Goal: Task Accomplishment & Management: Complete application form

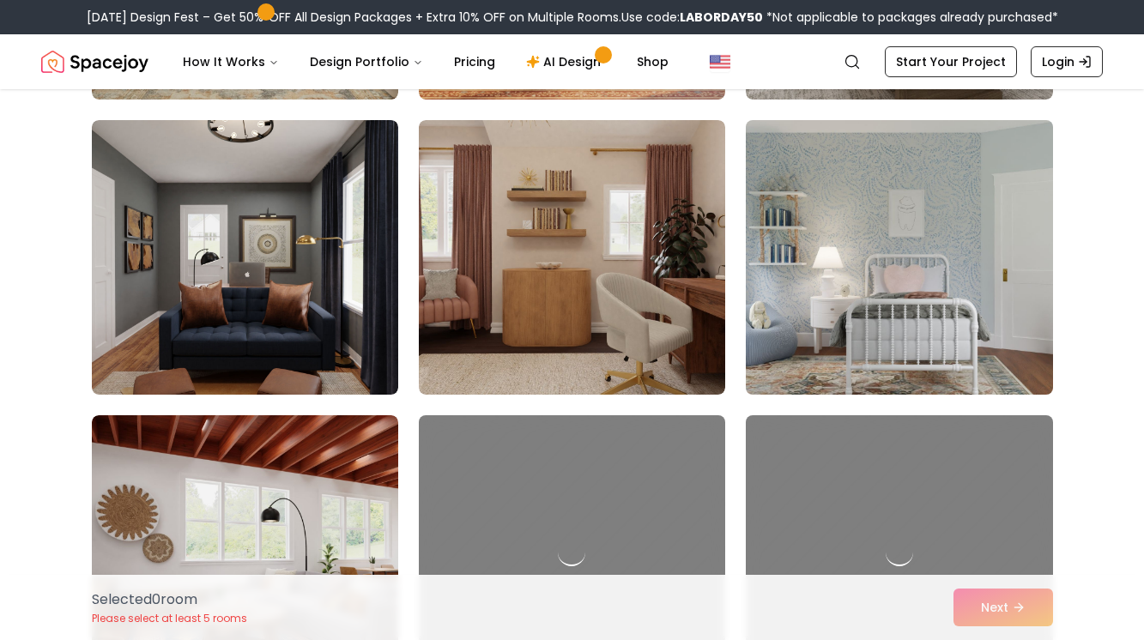
scroll to position [707, 0]
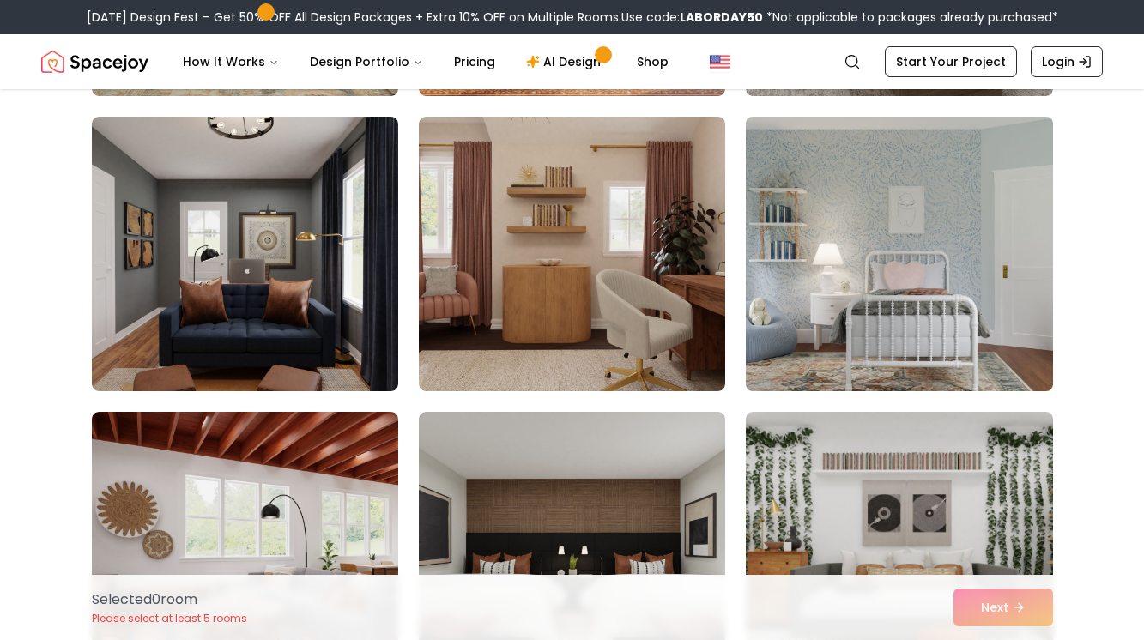
click at [890, 288] on img at bounding box center [899, 254] width 322 height 288
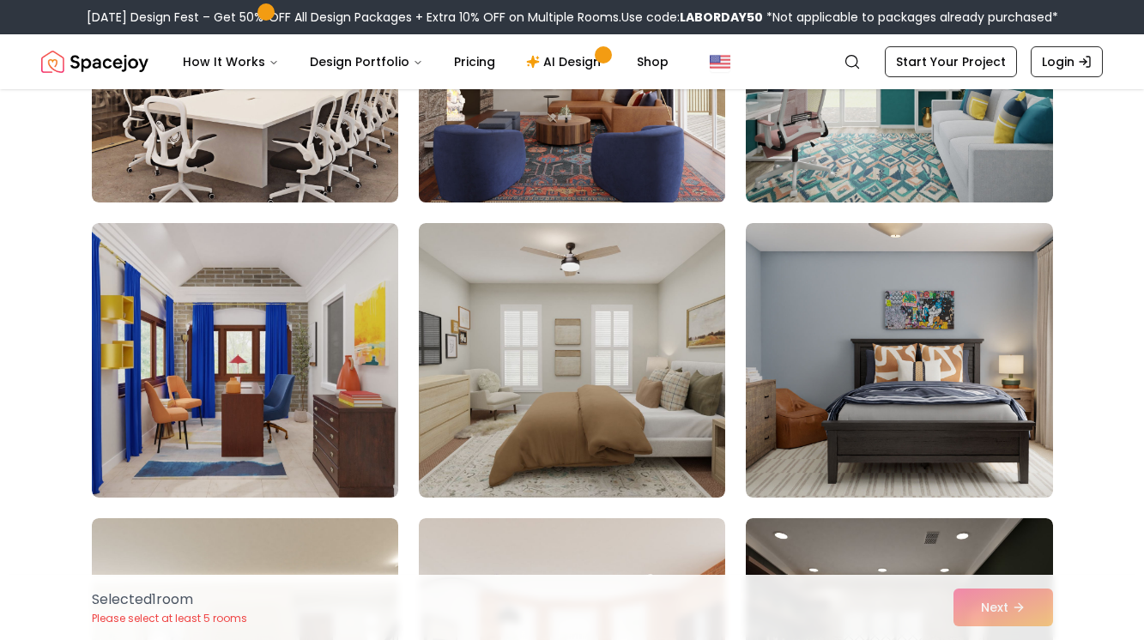
scroll to position [1782, 0]
click at [551, 400] on img at bounding box center [572, 359] width 306 height 275
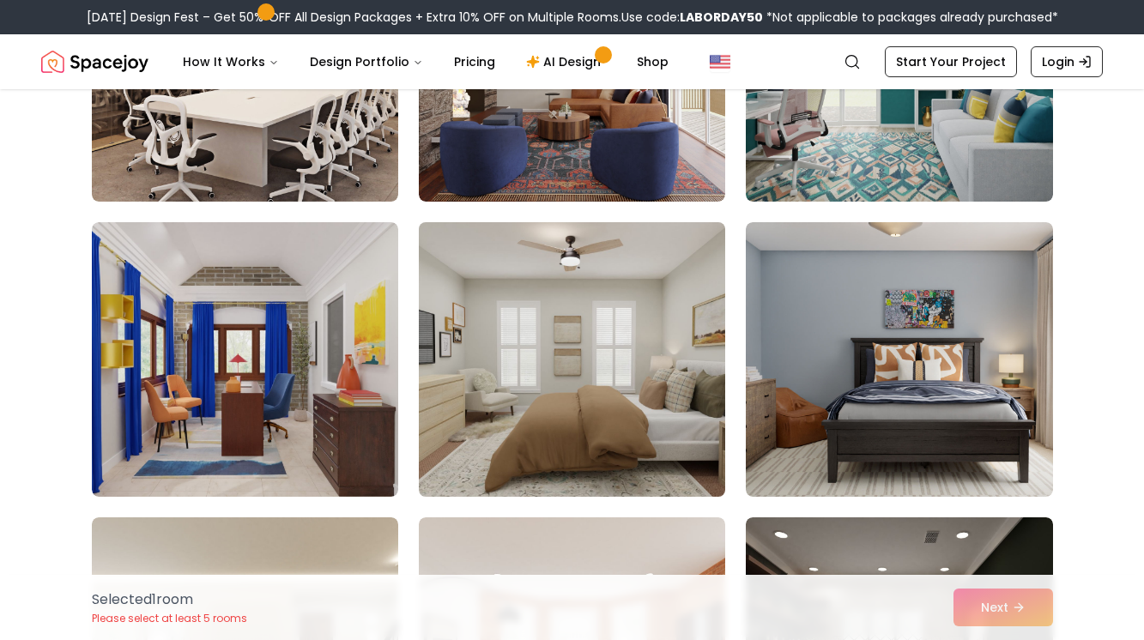
click at [603, 351] on img at bounding box center [572, 359] width 322 height 288
click at [608, 355] on img at bounding box center [572, 359] width 322 height 288
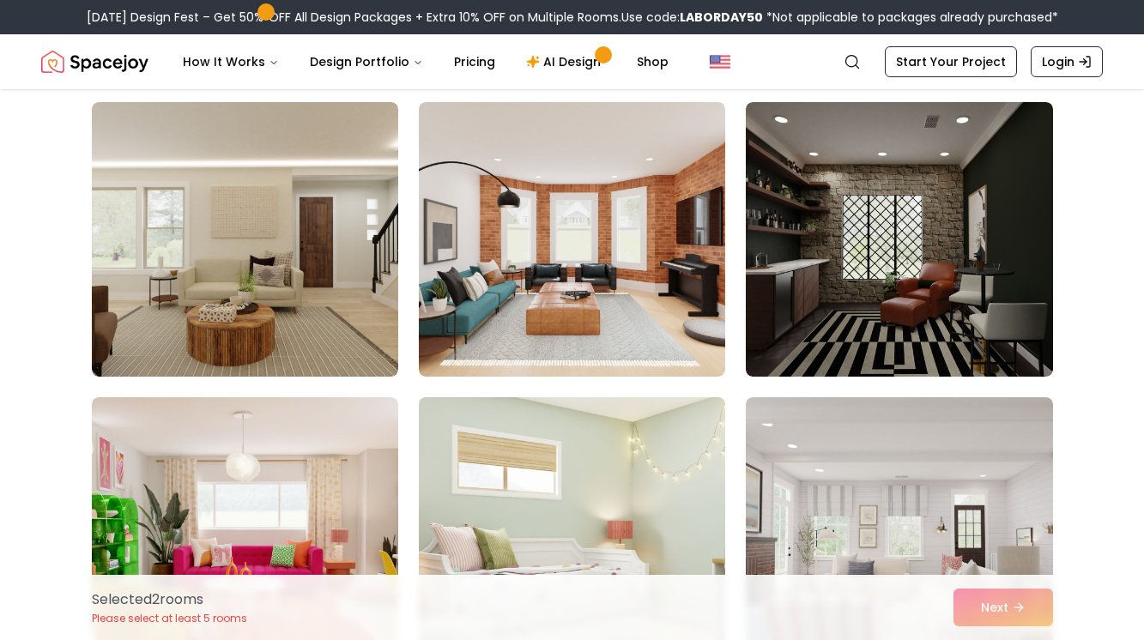
scroll to position [2451, 0]
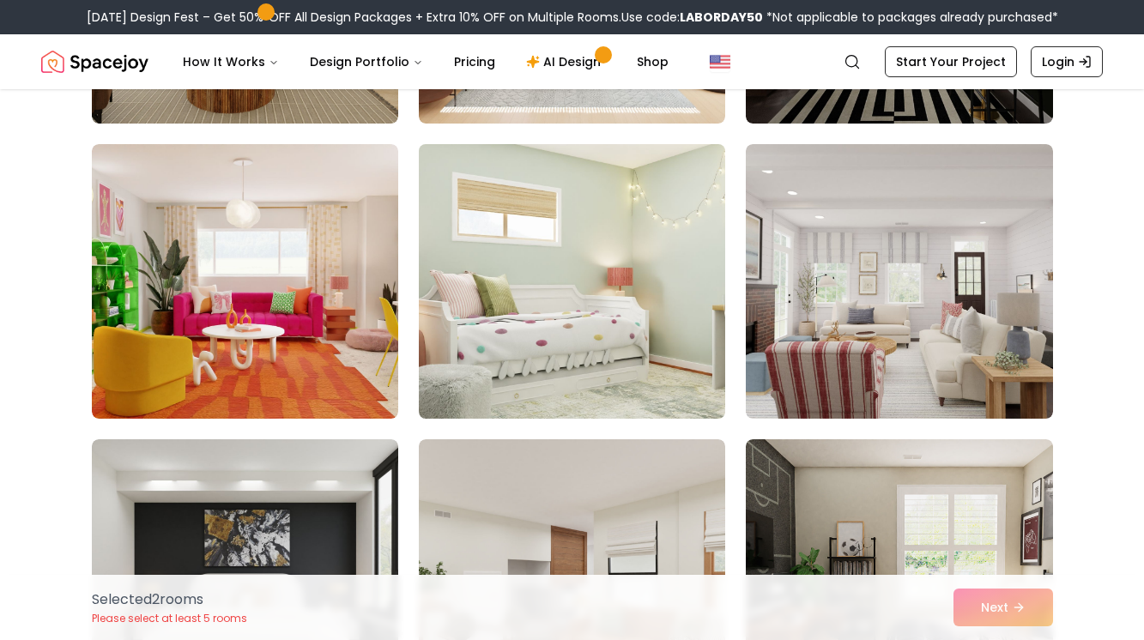
click at [596, 353] on img at bounding box center [572, 281] width 322 height 288
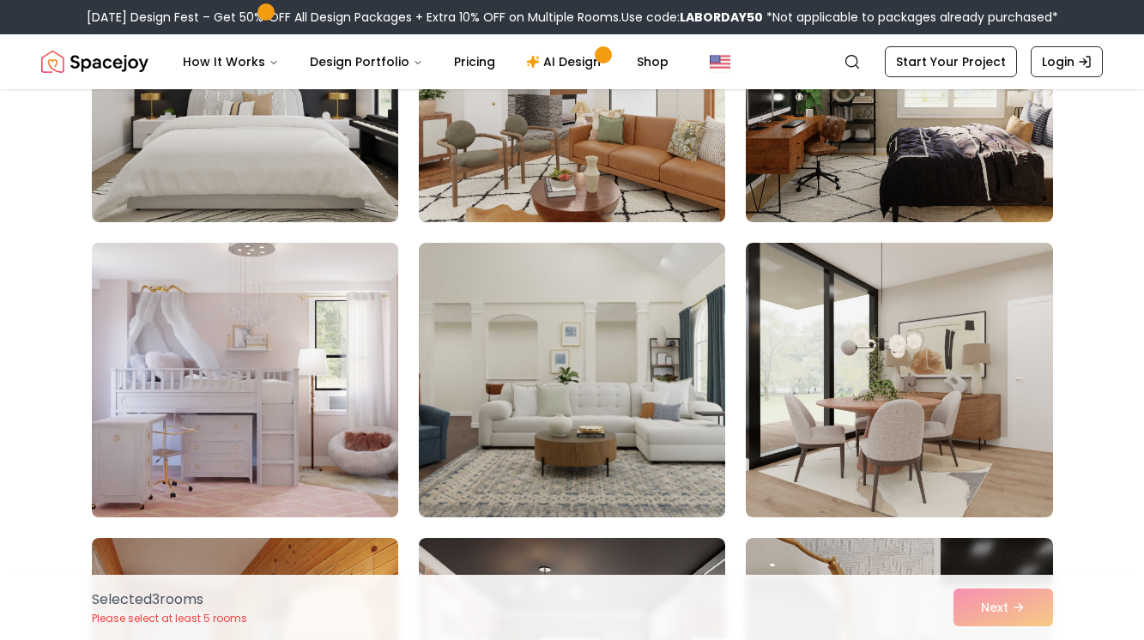
scroll to position [2943, 0]
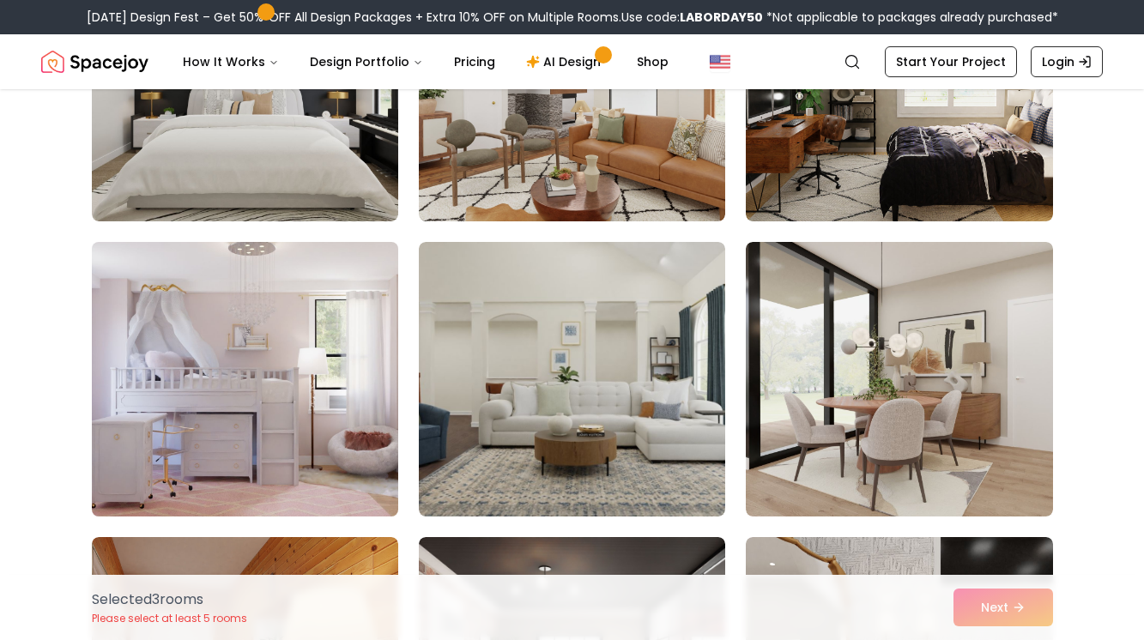
click at [245, 347] on img at bounding box center [245, 379] width 322 height 288
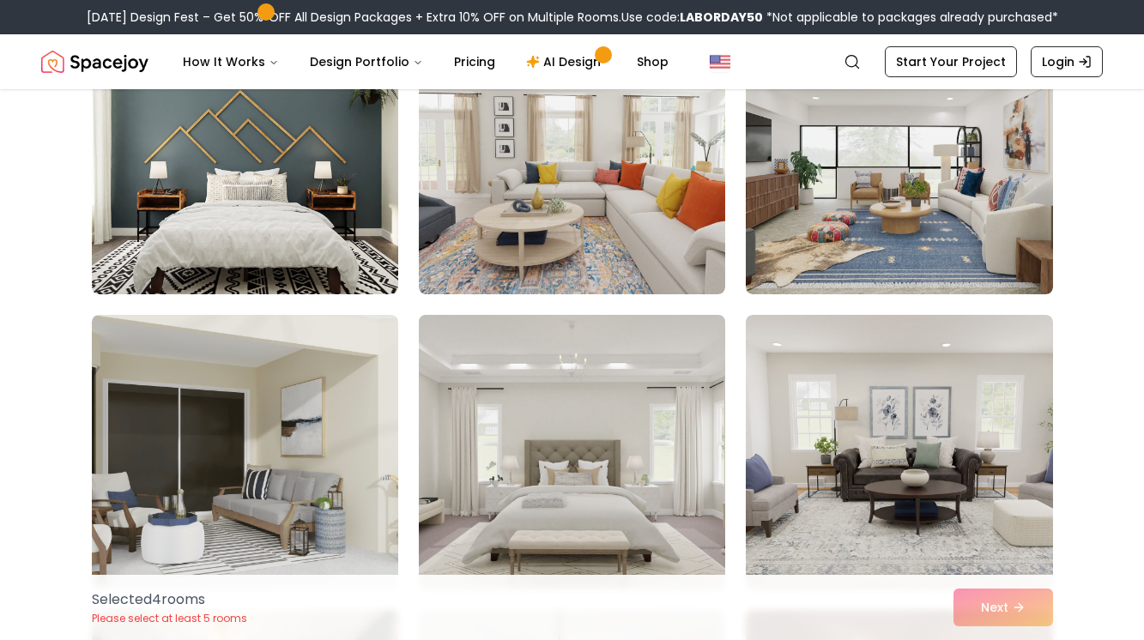
scroll to position [4820, 0]
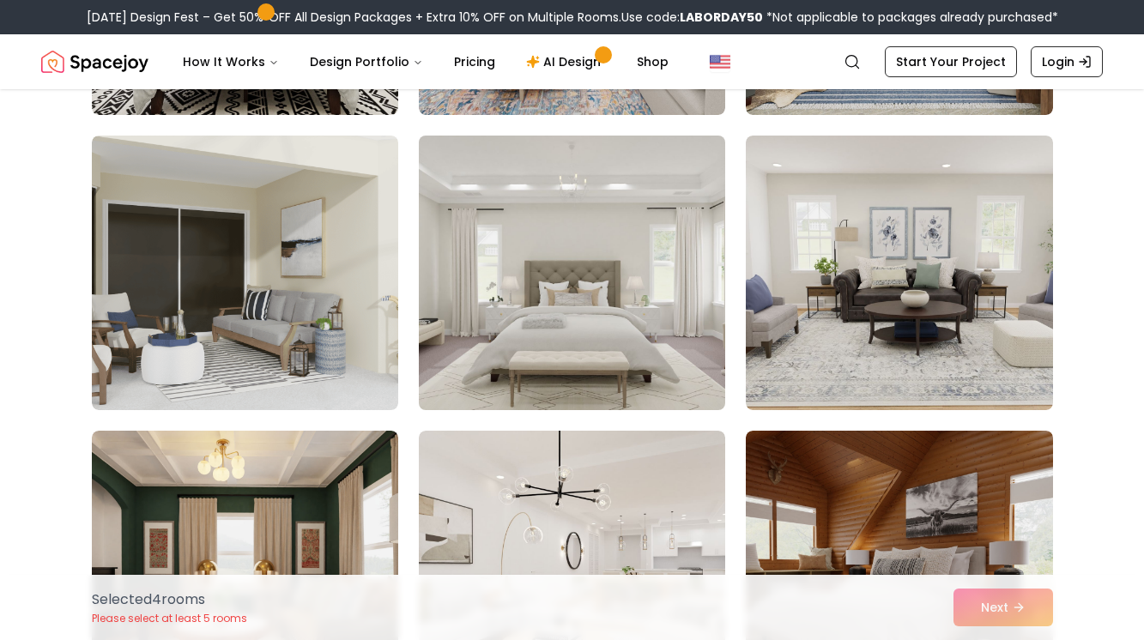
click at [637, 358] on img at bounding box center [572, 273] width 322 height 288
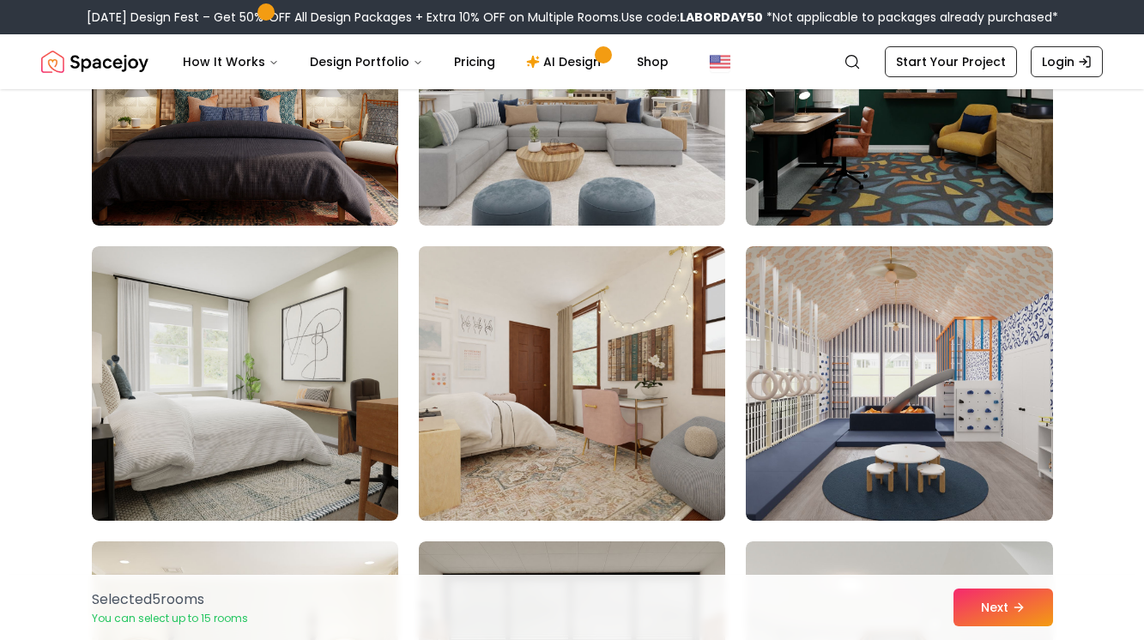
scroll to position [7662, 0]
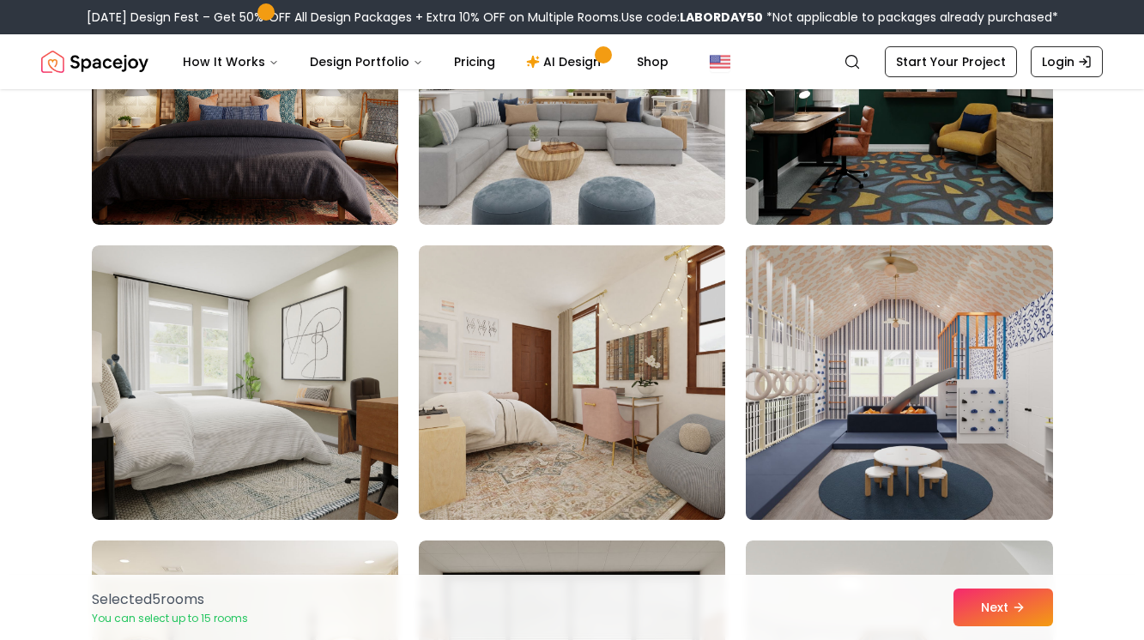
click at [895, 410] on img at bounding box center [899, 383] width 322 height 288
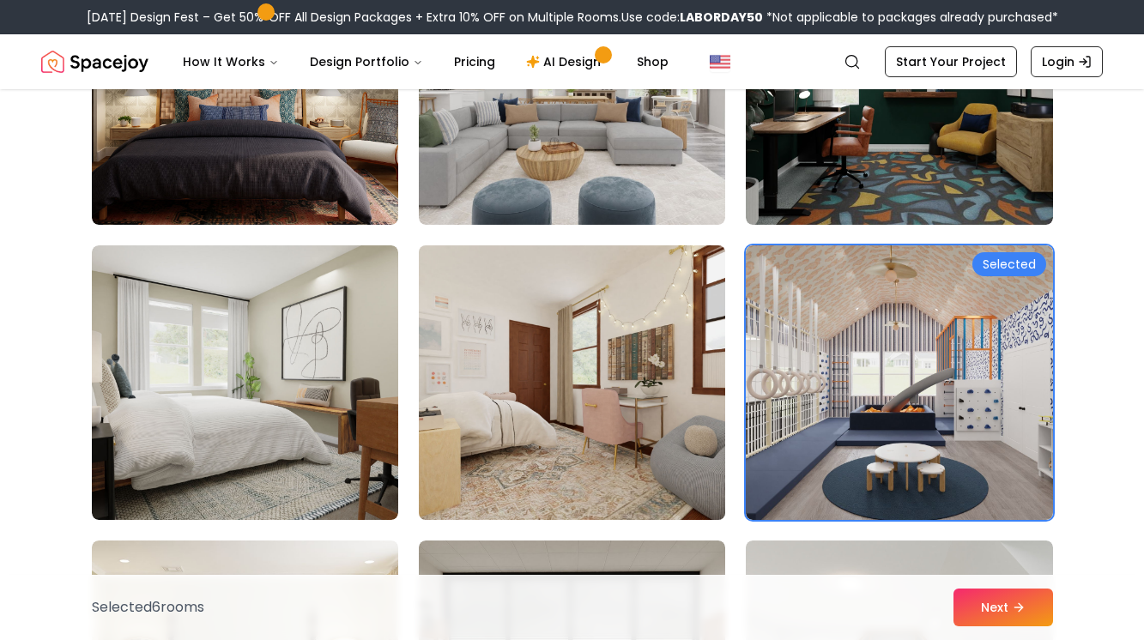
click at [616, 376] on img at bounding box center [572, 383] width 322 height 288
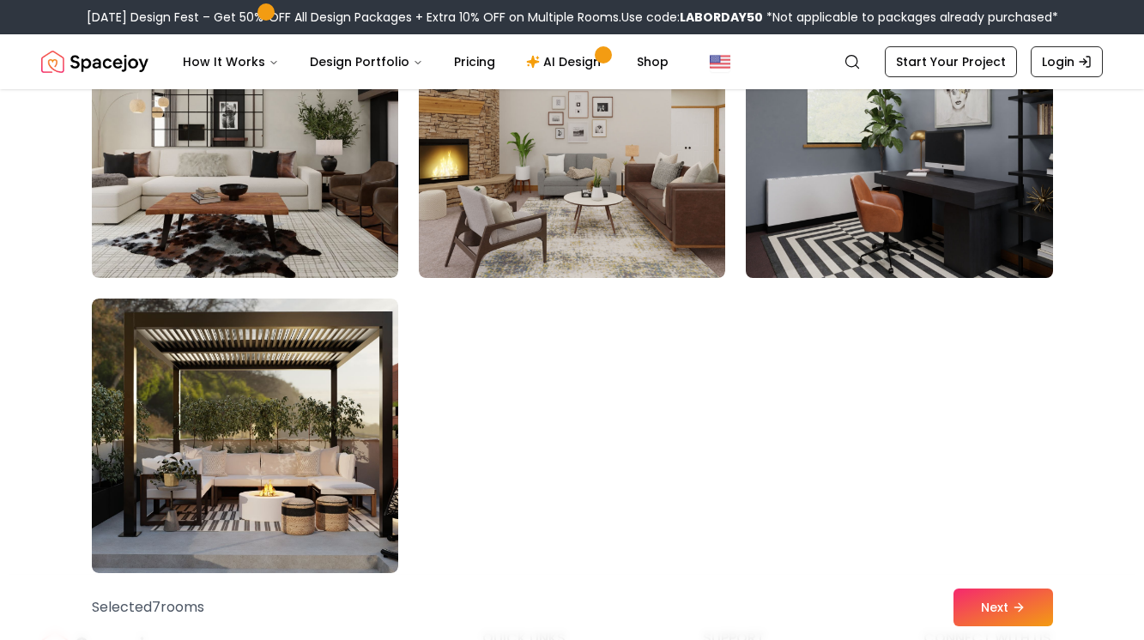
scroll to position [9950, 0]
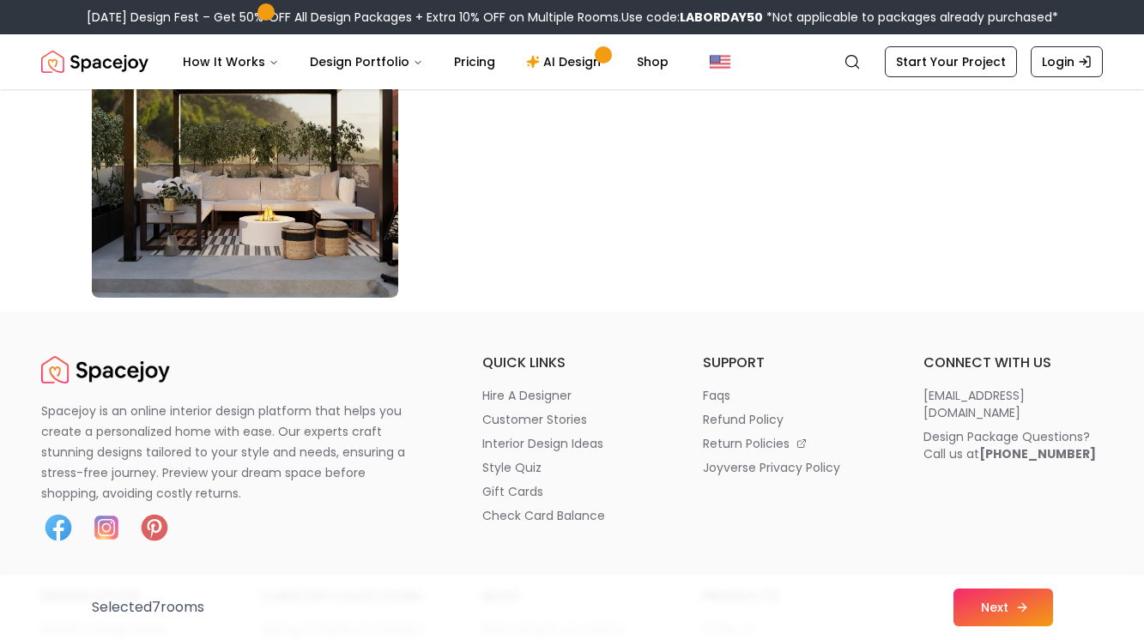
click at [1015, 605] on icon at bounding box center [1022, 608] width 14 height 14
